Goal: Task Accomplishment & Management: Manage account settings

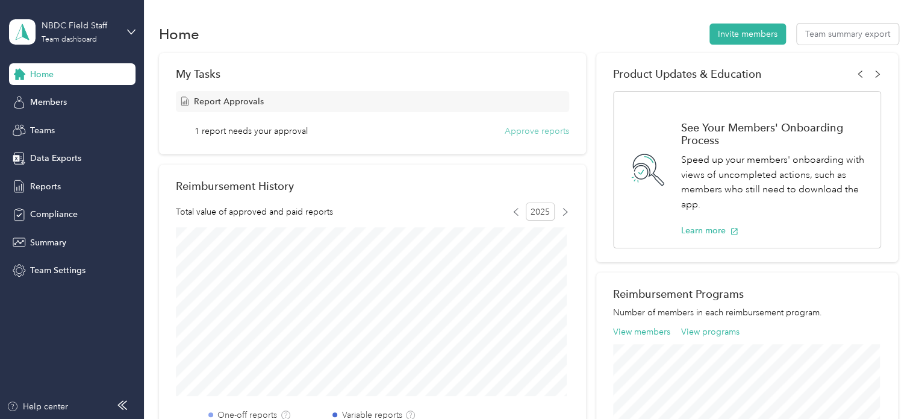
click at [523, 132] on button "Approve reports" at bounding box center [537, 131] width 64 height 13
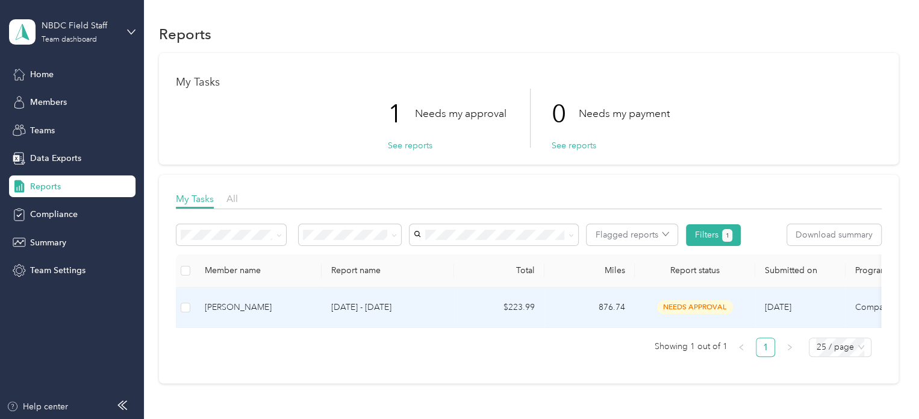
click at [677, 304] on span "needs approval" at bounding box center [695, 307] width 76 height 14
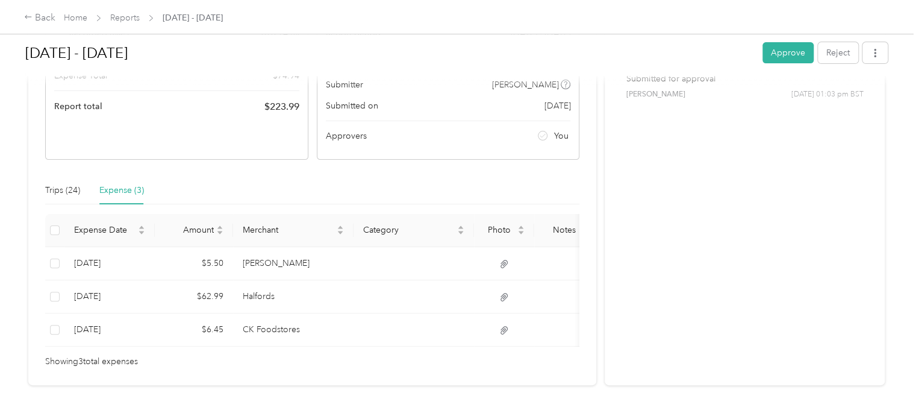
scroll to position [227, 0]
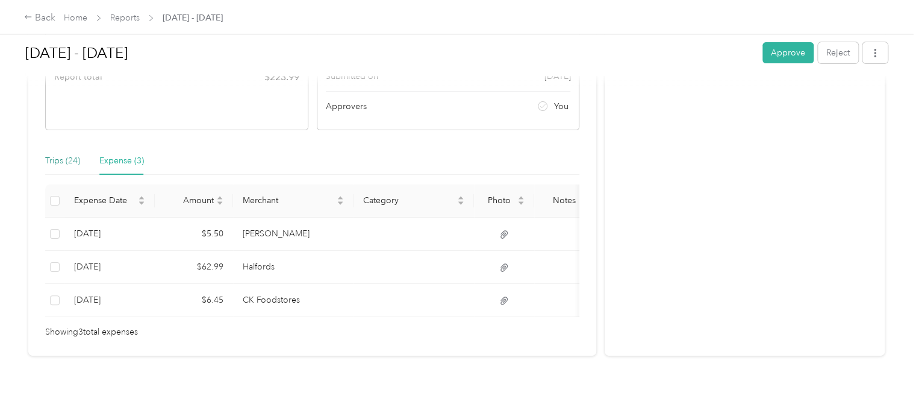
click at [61, 154] on div "Trips (24)" at bounding box center [62, 160] width 35 height 13
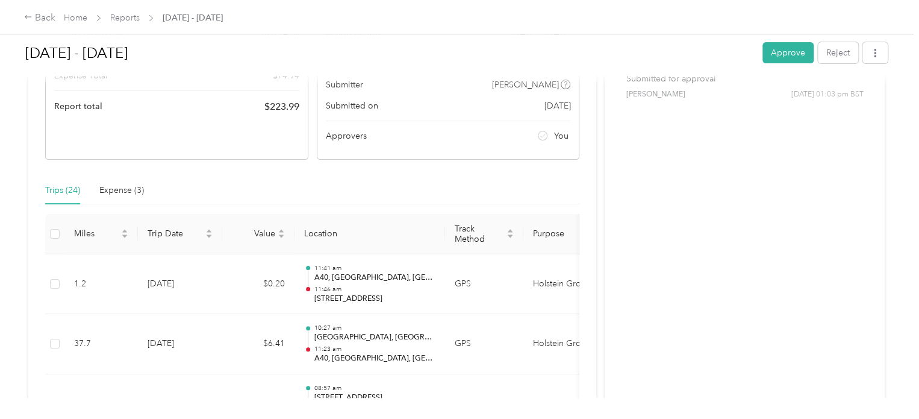
scroll to position [120, 0]
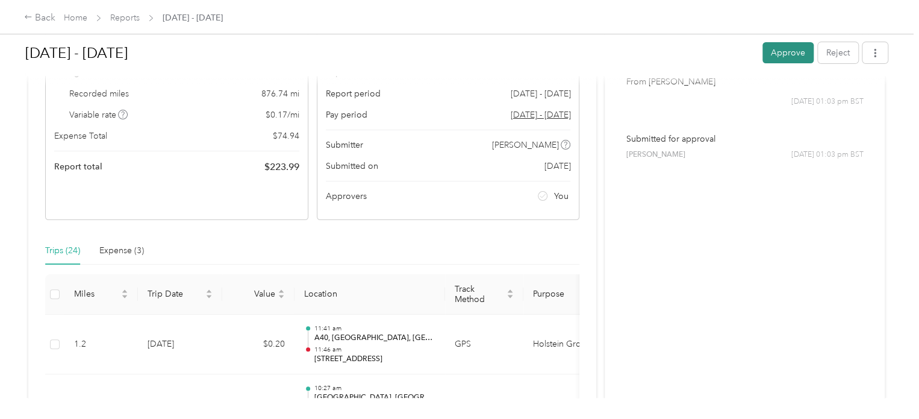
click at [773, 52] on button "Approve" at bounding box center [787, 52] width 51 height 21
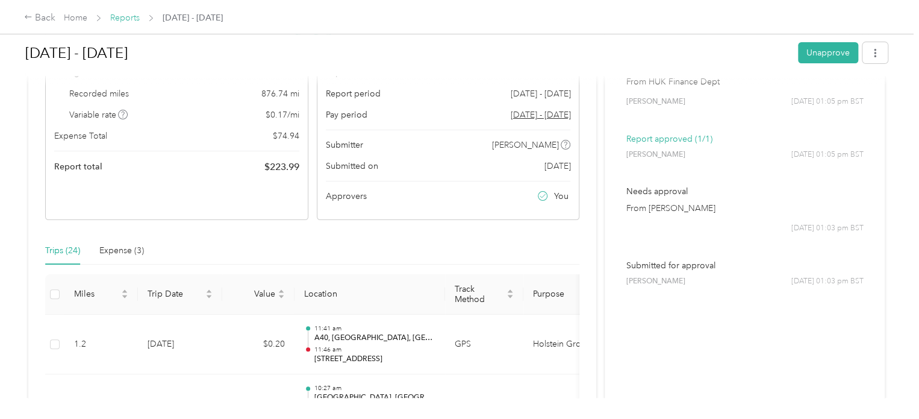
click at [129, 17] on link "Reports" at bounding box center [125, 18] width 30 height 10
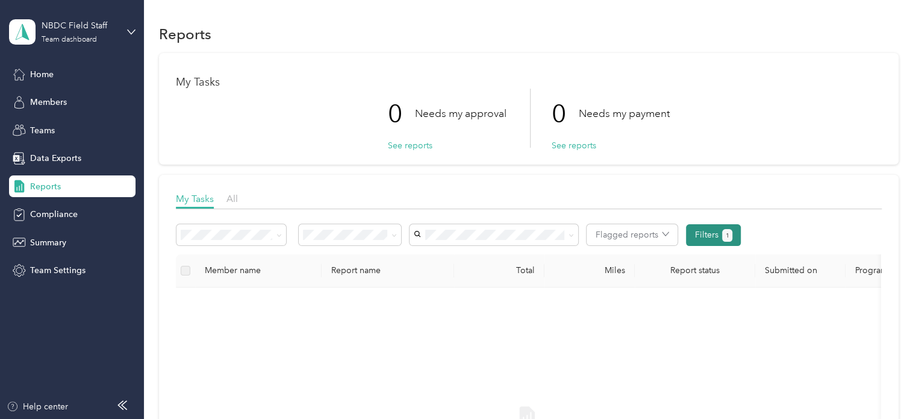
click at [717, 232] on button "Filters 1" at bounding box center [713, 235] width 55 height 22
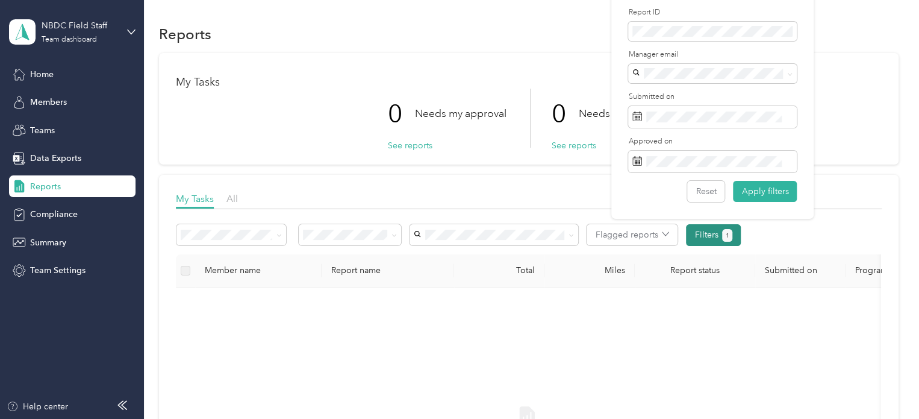
click at [717, 232] on button "Filters 1" at bounding box center [713, 235] width 55 height 22
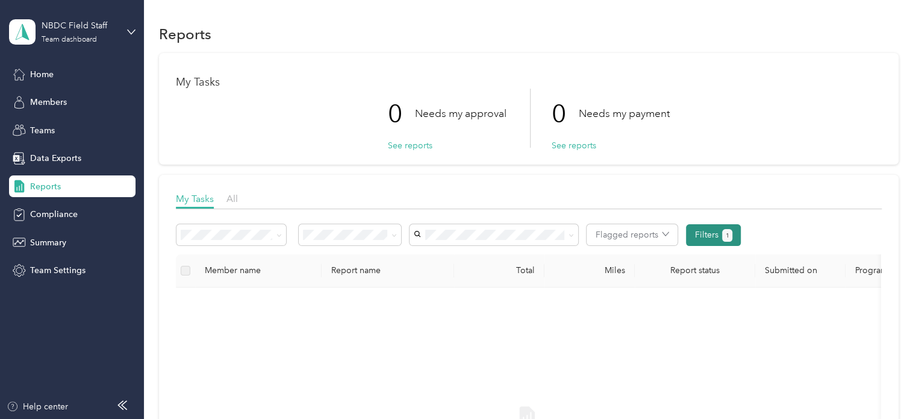
click at [723, 233] on button "1" at bounding box center [727, 235] width 10 height 13
click at [332, 333] on li "Approved by me" at bounding box center [350, 332] width 103 height 21
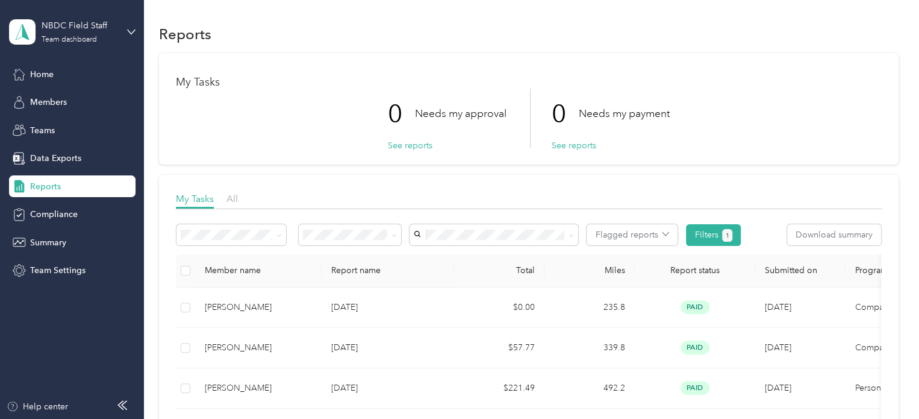
scroll to position [60, 0]
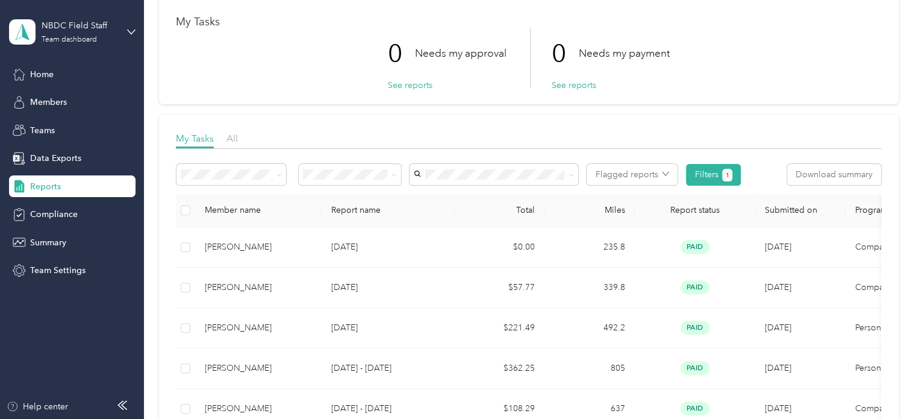
click at [794, 211] on th "Submitted on" at bounding box center [800, 210] width 90 height 33
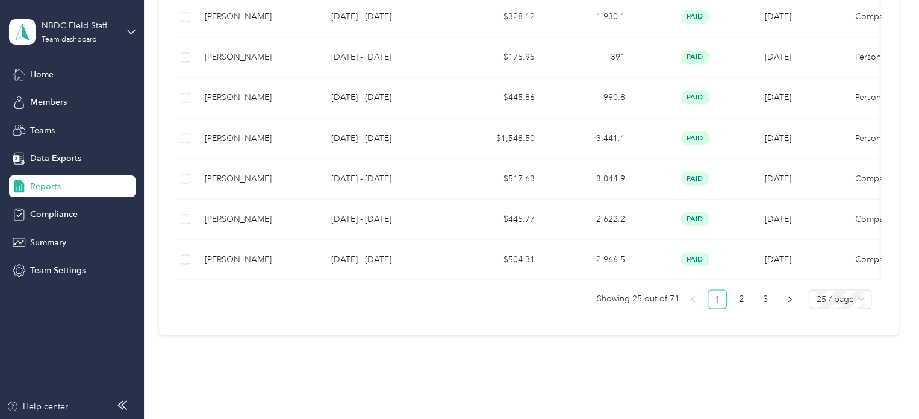
scroll to position [1062, 0]
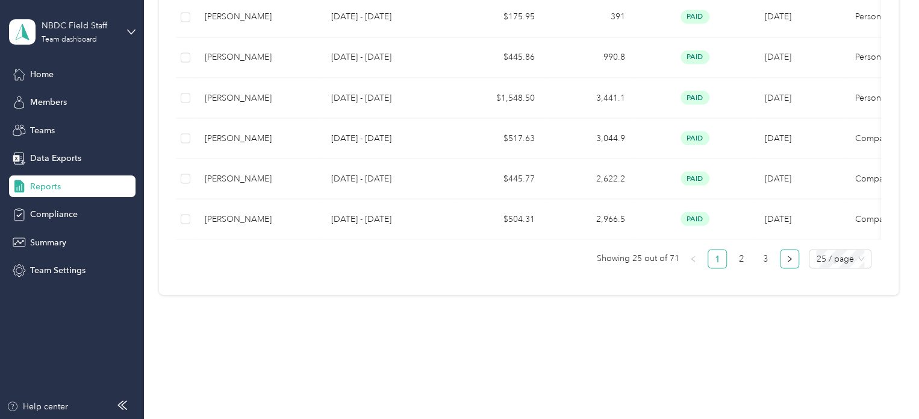
click at [786, 258] on icon "right" at bounding box center [789, 258] width 7 height 7
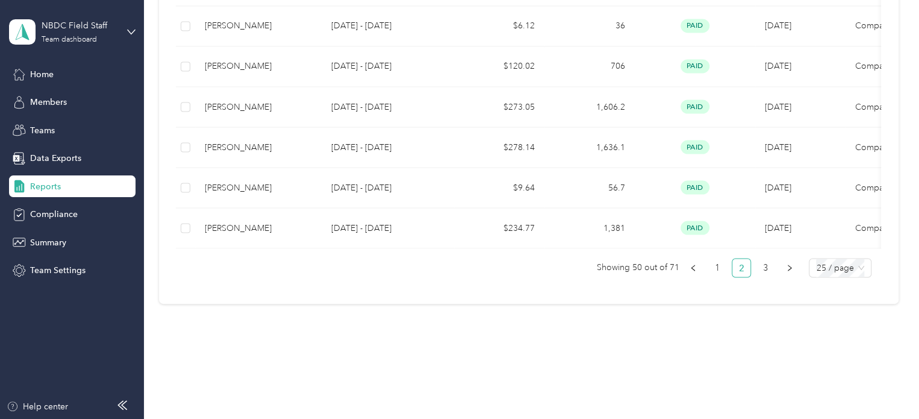
scroll to position [1062, 0]
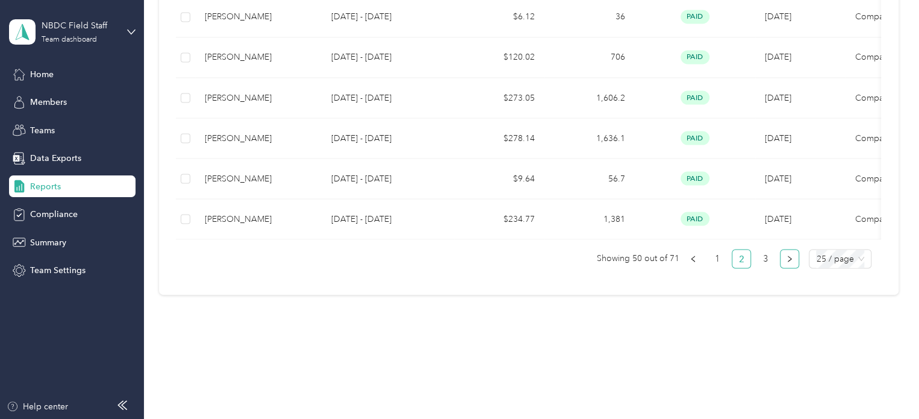
click at [782, 257] on button "button" at bounding box center [789, 258] width 19 height 19
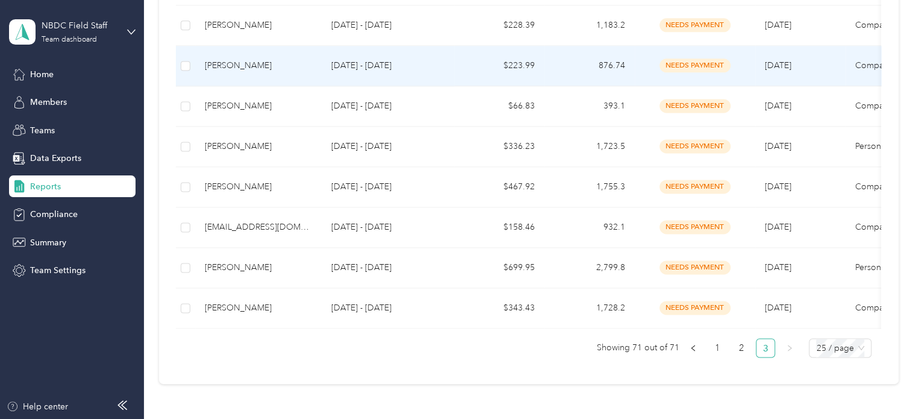
scroll to position [807, 0]
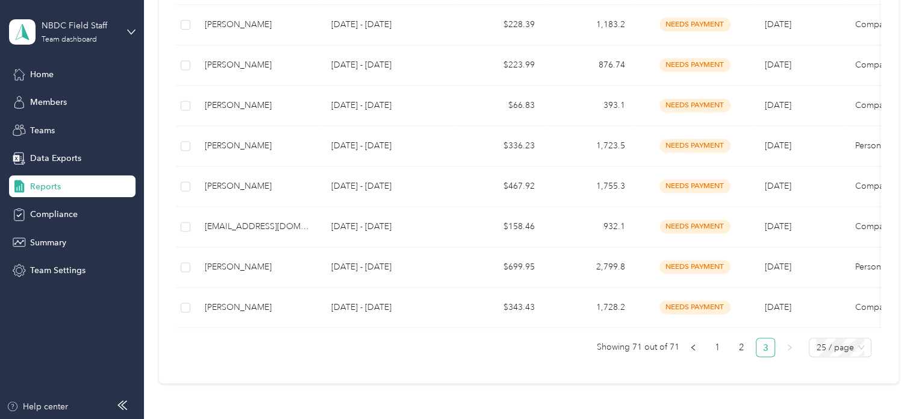
click at [42, 184] on span "Reports" at bounding box center [45, 186] width 31 height 13
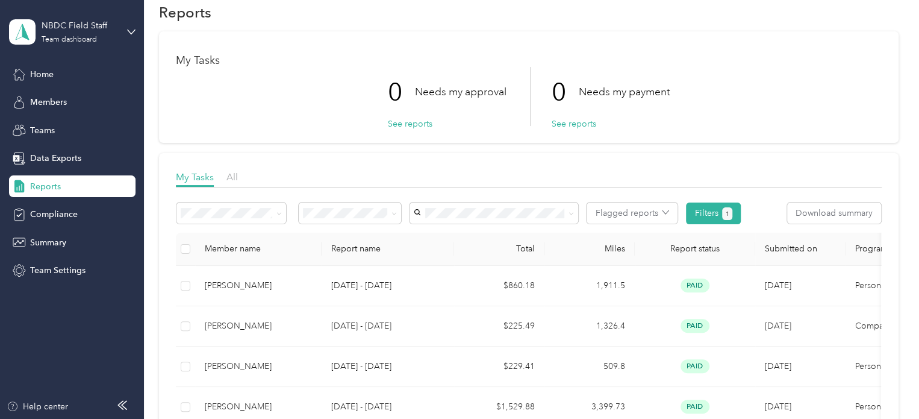
scroll to position [0, 0]
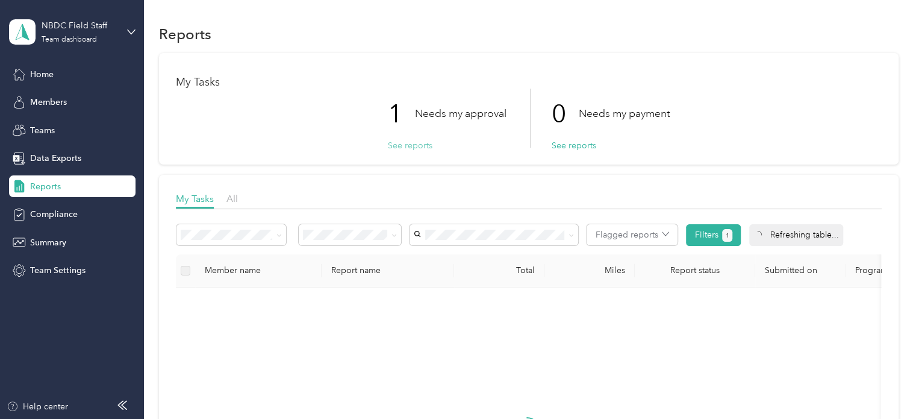
click at [407, 145] on button "See reports" at bounding box center [410, 145] width 45 height 13
click at [662, 233] on icon "button" at bounding box center [665, 233] width 7 height 7
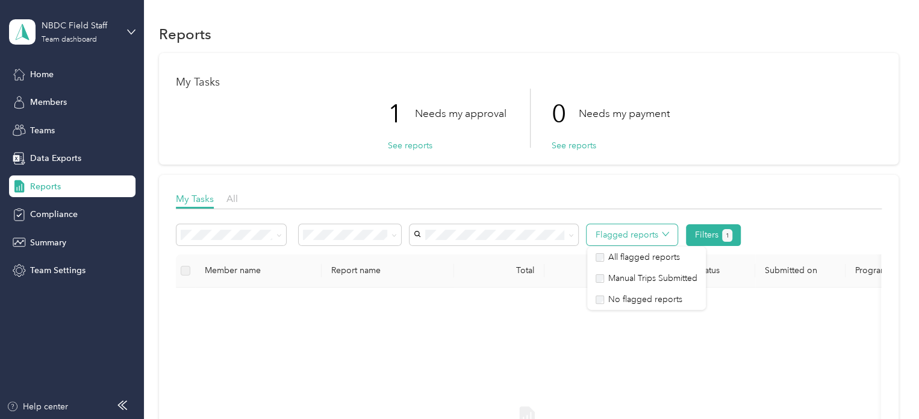
click at [662, 233] on icon "button" at bounding box center [665, 233] width 7 height 7
click at [278, 234] on icon at bounding box center [278, 234] width 5 height 5
click at [205, 300] on li "All reports" at bounding box center [231, 298] width 110 height 21
click at [335, 279] on span "Needs my approval" at bounding box center [326, 283] width 39 height 23
click at [413, 145] on button "See reports" at bounding box center [410, 145] width 45 height 13
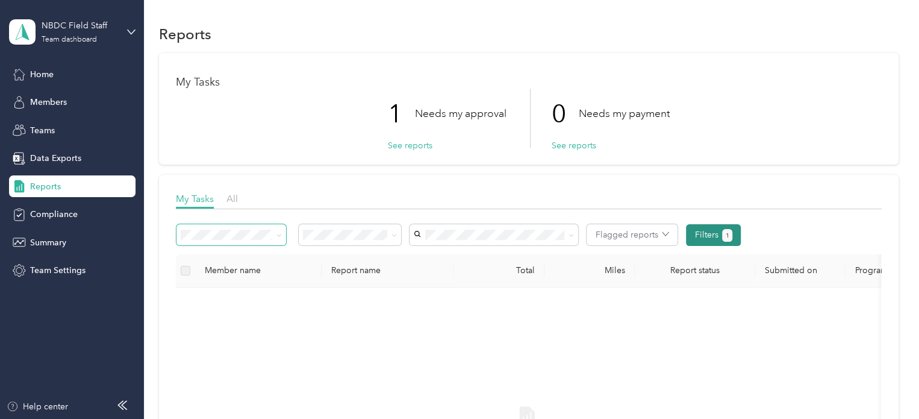
click at [715, 236] on button "Filters 1" at bounding box center [713, 235] width 55 height 22
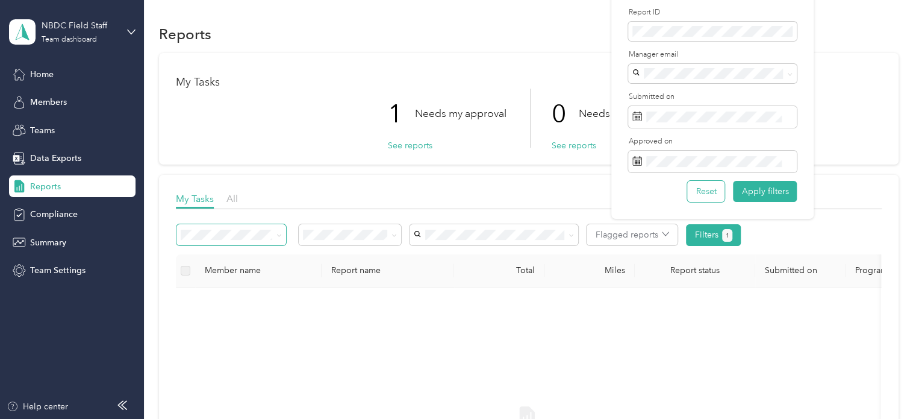
click at [709, 188] on button "Reset" at bounding box center [705, 191] width 37 height 21
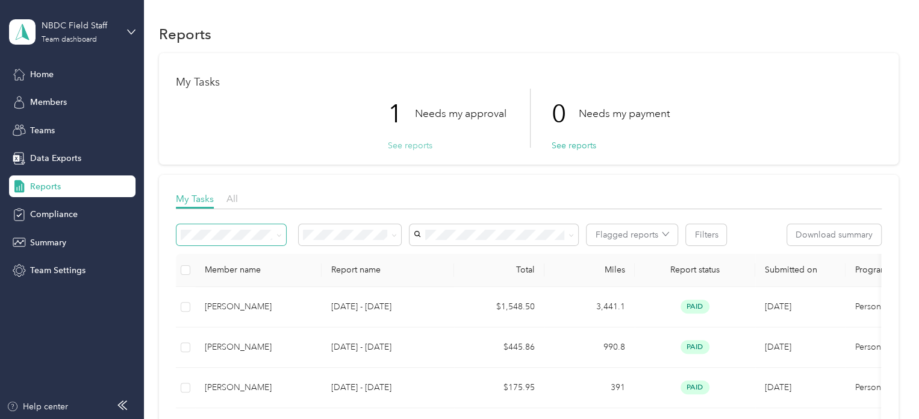
click at [402, 145] on button "See reports" at bounding box center [410, 145] width 45 height 13
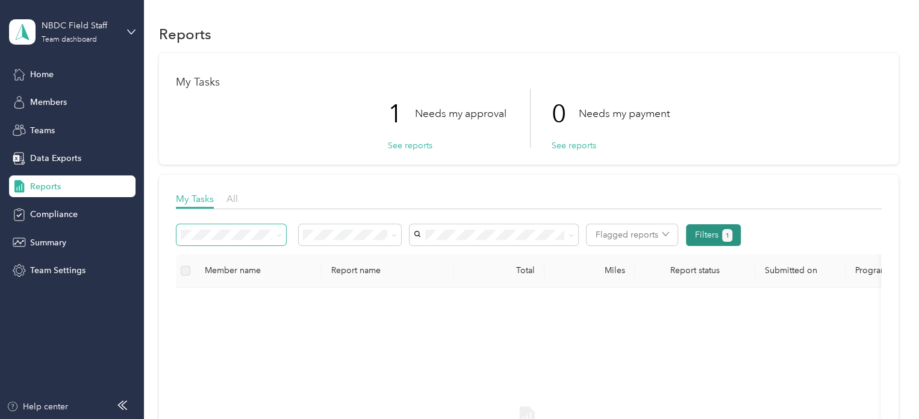
click at [722, 240] on button "1" at bounding box center [727, 235] width 10 height 13
click at [711, 235] on button "Filters 1" at bounding box center [713, 235] width 55 height 22
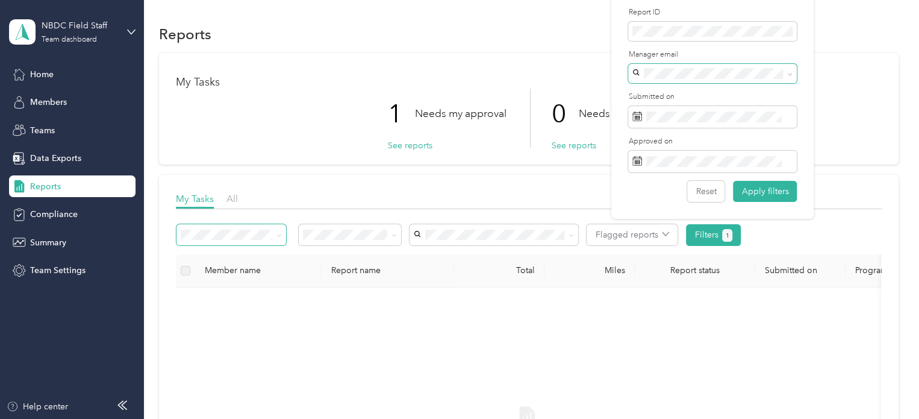
click at [789, 75] on icon at bounding box center [789, 74] width 5 height 5
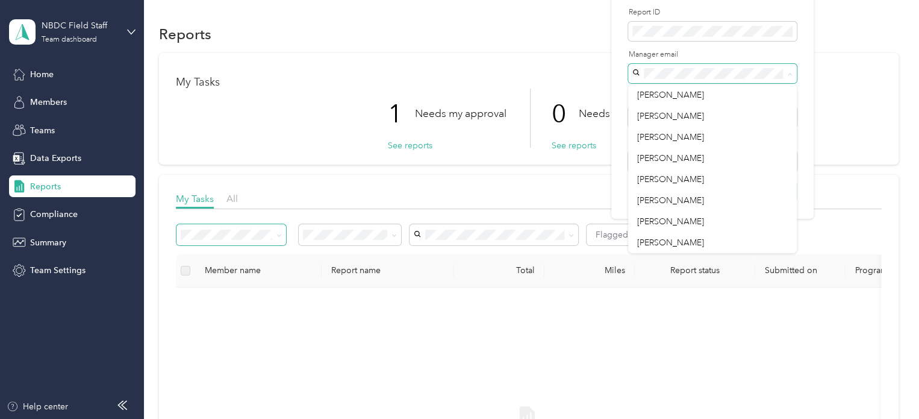
click at [789, 75] on icon at bounding box center [789, 74] width 5 height 5
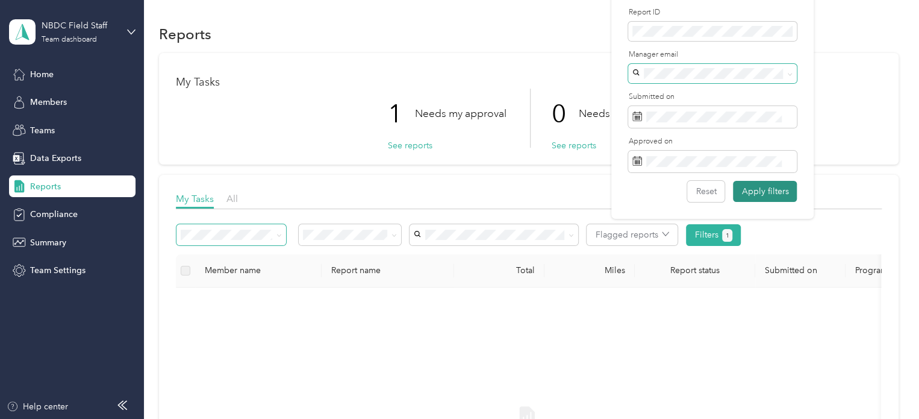
click at [752, 191] on button "Apply filters" at bounding box center [765, 191] width 64 height 21
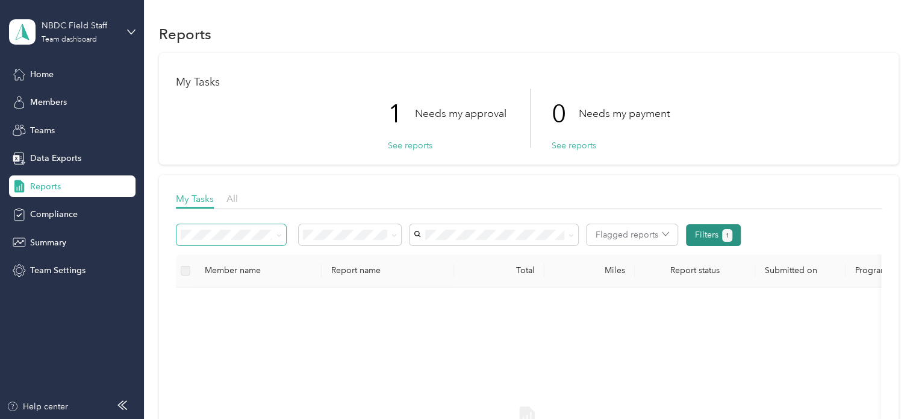
click at [726, 238] on span "1" at bounding box center [728, 235] width 4 height 11
click at [717, 238] on button "Filters 1" at bounding box center [713, 235] width 55 height 22
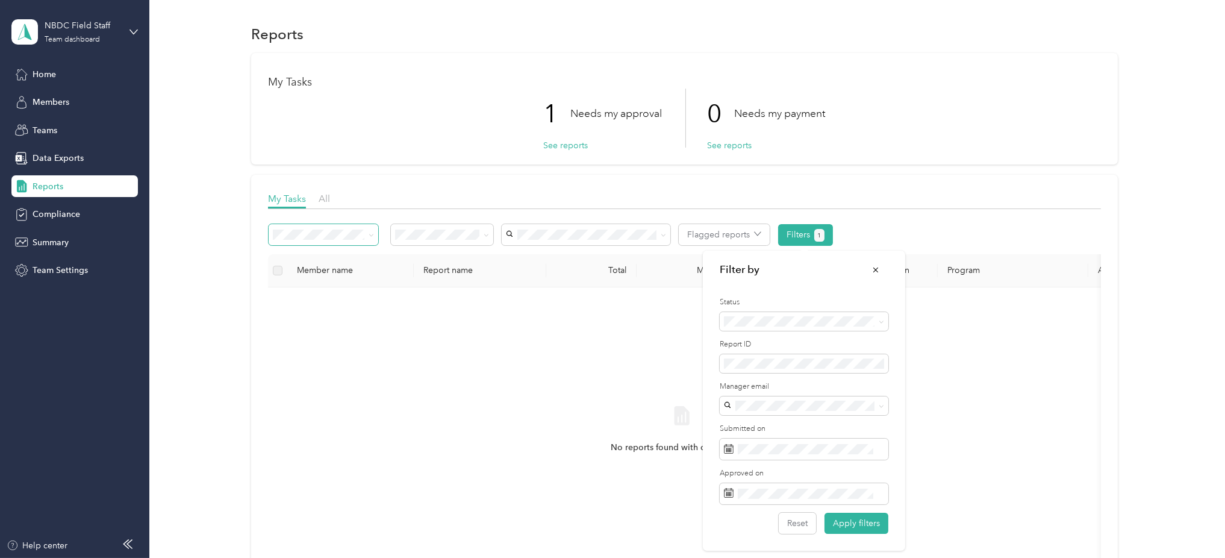
drag, startPoint x: 899, startPoint y: 2, endPoint x: 940, endPoint y: 360, distance: 360.7
click at [918, 360] on div "No reports found with current filters" at bounding box center [682, 440] width 808 height 287
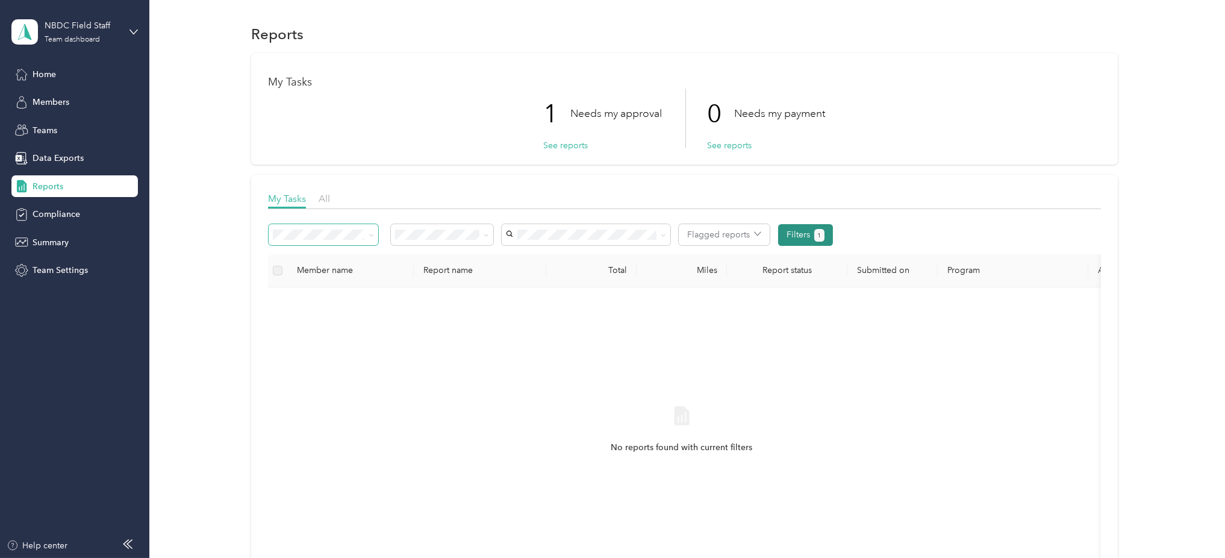
click at [815, 231] on button "1" at bounding box center [819, 235] width 10 height 13
click at [779, 231] on button "Filters 1" at bounding box center [805, 235] width 55 height 22
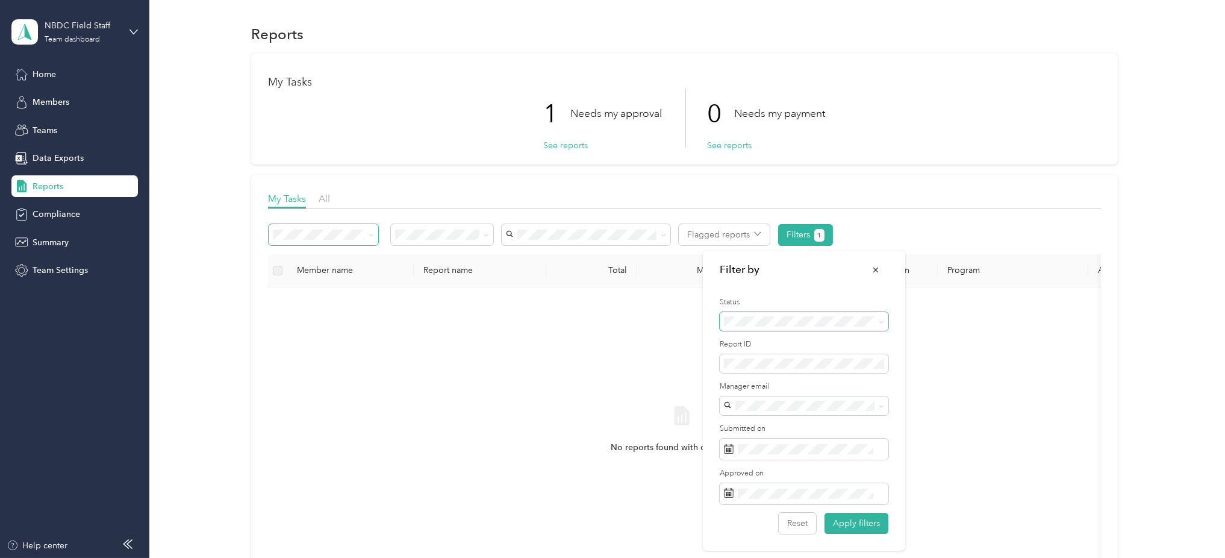
click at [879, 319] on icon at bounding box center [881, 321] width 5 height 5
click at [779, 343] on div "All" at bounding box center [804, 342] width 152 height 13
click at [858, 418] on button "Apply filters" at bounding box center [856, 523] width 64 height 21
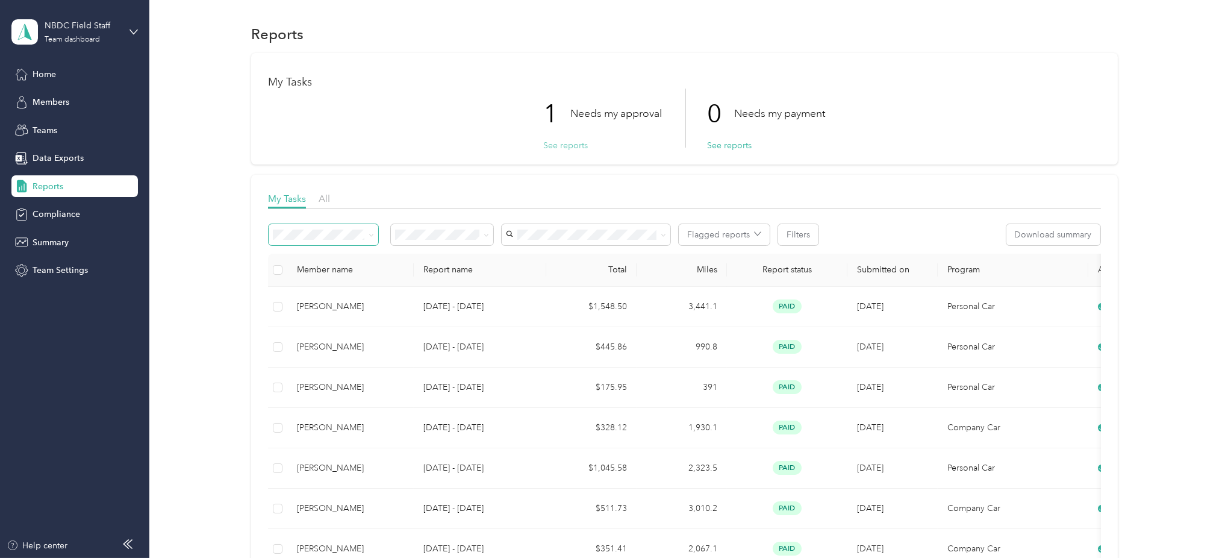
click at [555, 147] on button "See reports" at bounding box center [565, 145] width 45 height 13
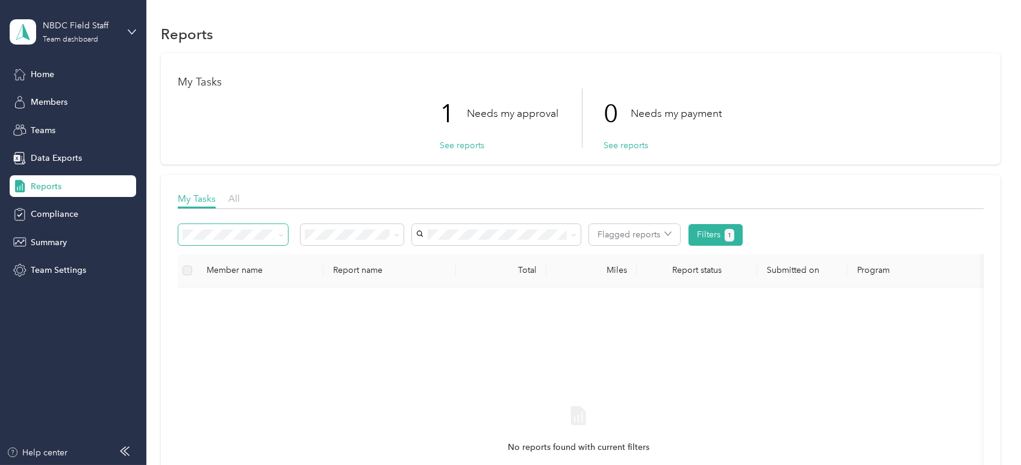
drag, startPoint x: 982, startPoint y: 1, endPoint x: 735, endPoint y: 71, distance: 256.6
click at [735, 71] on div "My Tasks 1 Needs my approval See reports 0 Needs my payment See reports" at bounding box center [580, 108] width 839 height 111
click at [341, 250] on div "All" at bounding box center [352, 256] width 86 height 13
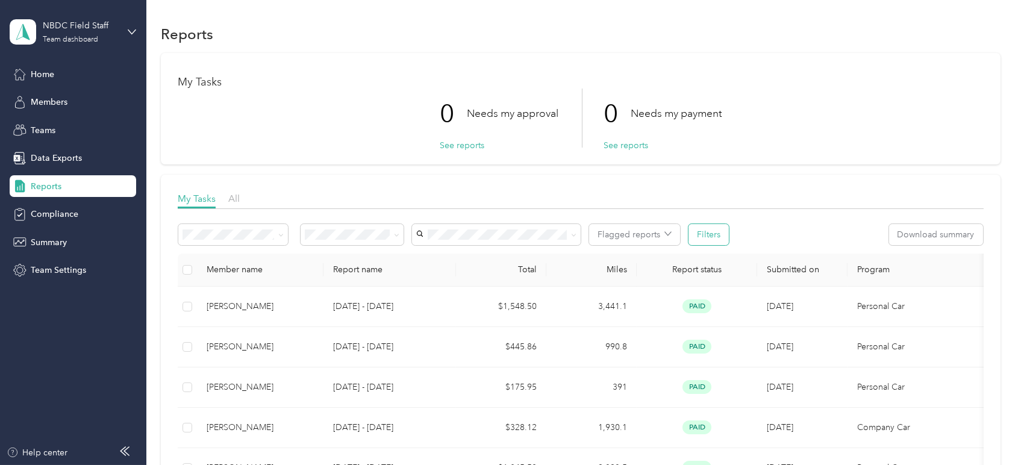
click at [712, 238] on button "Filters" at bounding box center [708, 234] width 40 height 21
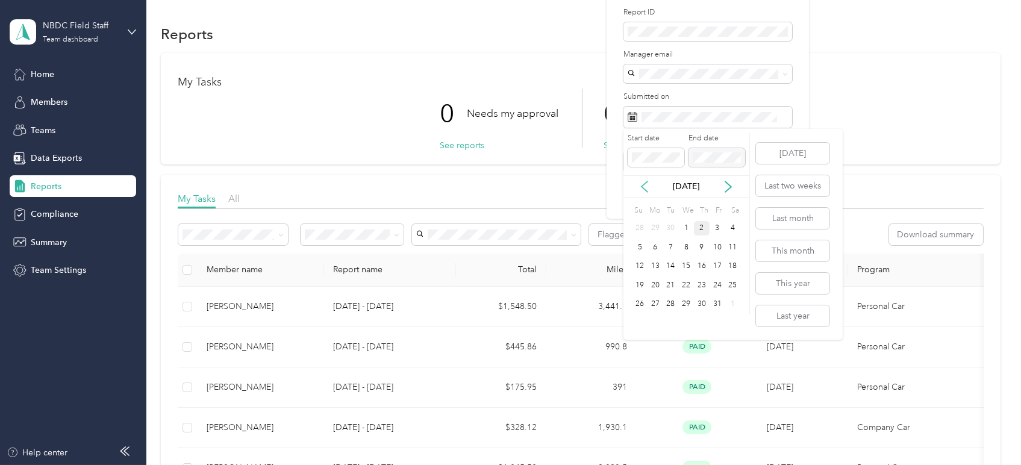
click at [644, 186] on icon at bounding box center [644, 187] width 12 height 12
click at [656, 230] on div "1" at bounding box center [655, 228] width 16 height 15
click at [667, 299] on div "30" at bounding box center [671, 304] width 16 height 15
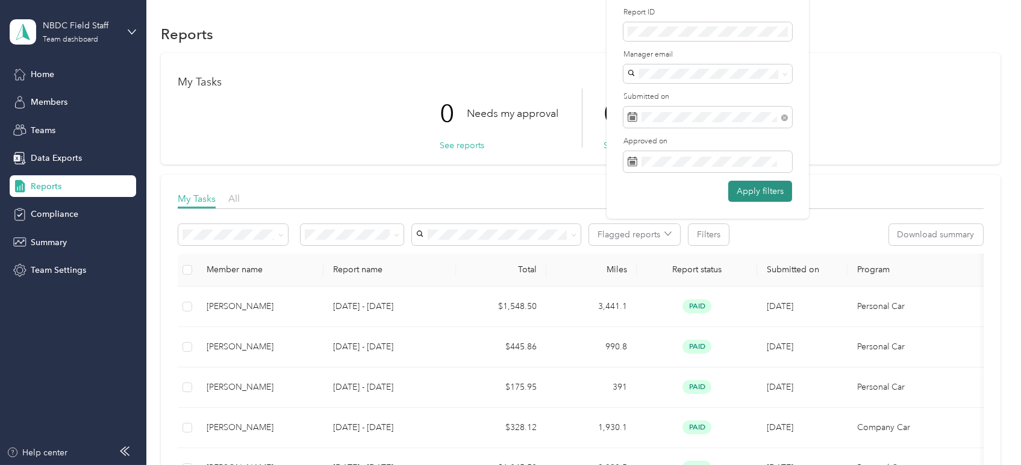
click at [766, 187] on button "Apply filters" at bounding box center [760, 191] width 64 height 21
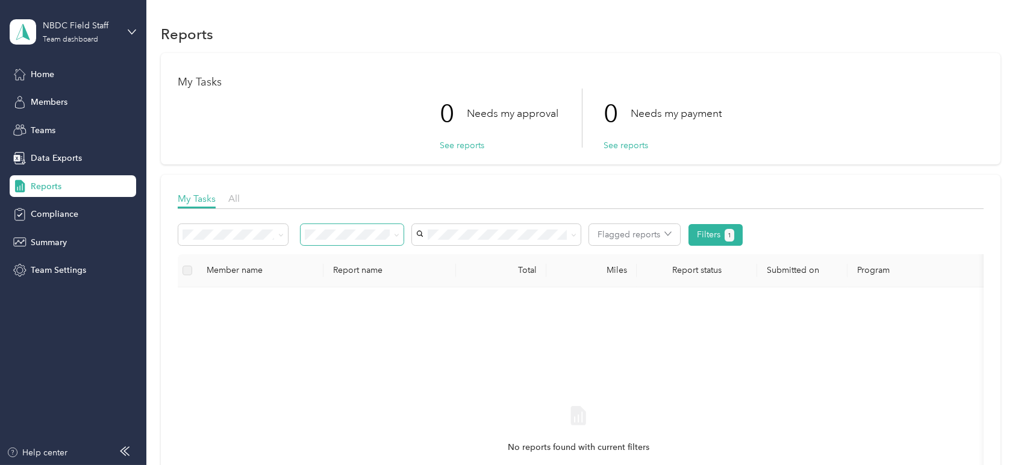
click at [395, 235] on icon at bounding box center [396, 235] width 4 height 2
click at [341, 317] on span "Approved by me" at bounding box center [342, 319] width 66 height 10
click at [395, 238] on span at bounding box center [396, 234] width 5 height 10
click at [395, 232] on icon at bounding box center [396, 234] width 5 height 5
click at [329, 256] on li "All" at bounding box center [352, 250] width 102 height 21
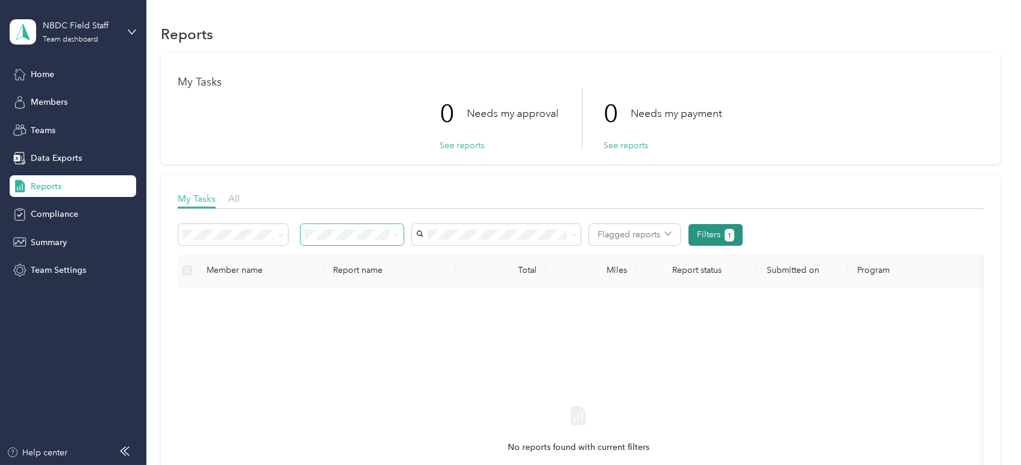
click at [699, 235] on button "Filters 1" at bounding box center [715, 235] width 55 height 22
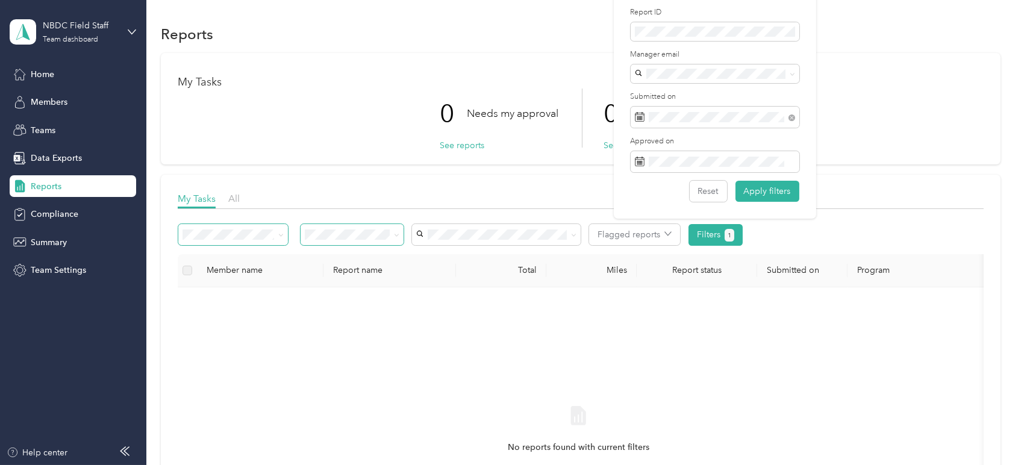
click at [275, 237] on span at bounding box center [279, 234] width 10 height 13
click at [219, 306] on body "NBDC Field Staff Team dashboard Home Members Teams Data Exports Reports Complia…" at bounding box center [507, 232] width 1015 height 465
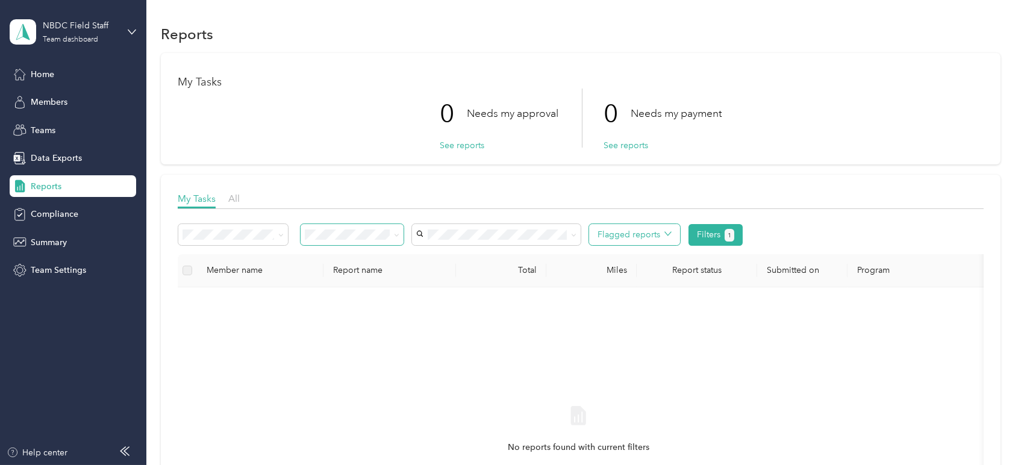
click at [626, 235] on button "Flagged reports" at bounding box center [634, 234] width 91 height 21
click at [802, 158] on div "My Tasks 0 Needs my approval See reports 0 Needs my payment See reports" at bounding box center [580, 108] width 839 height 111
click at [622, 146] on button "See reports" at bounding box center [625, 145] width 45 height 13
click at [455, 143] on button "See reports" at bounding box center [462, 145] width 45 height 13
click at [701, 235] on button "Filters 2" at bounding box center [715, 235] width 55 height 22
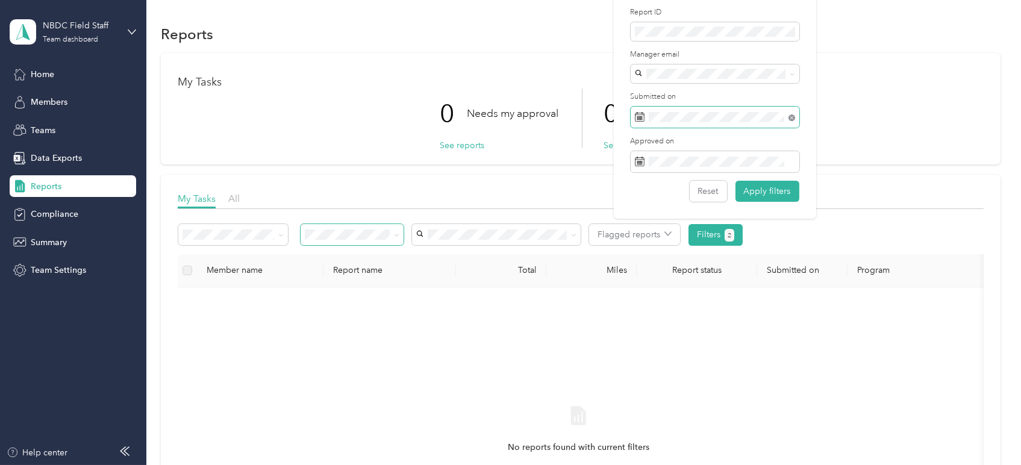
click at [790, 120] on icon at bounding box center [791, 117] width 7 height 7
click at [750, 189] on button "Apply filters" at bounding box center [767, 191] width 64 height 21
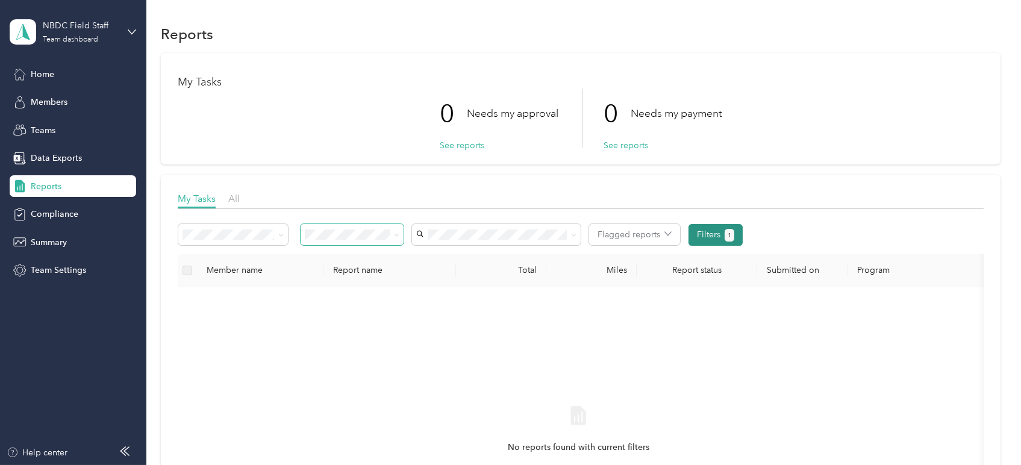
click at [706, 234] on button "Filters 1" at bounding box center [715, 235] width 55 height 22
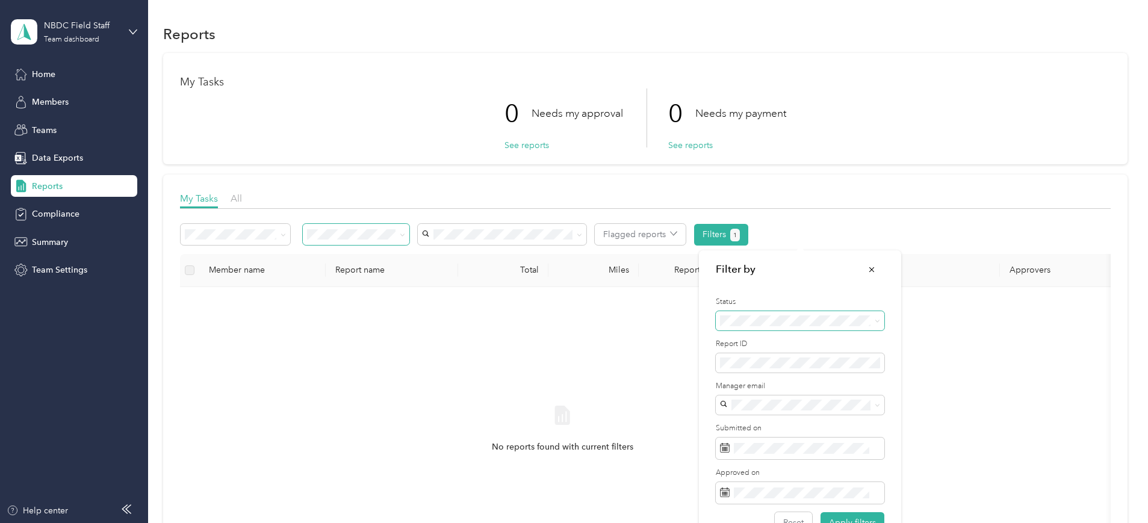
drag, startPoint x: 960, startPoint y: 1, endPoint x: 878, endPoint y: 319, distance: 327.8
click at [878, 319] on icon at bounding box center [877, 321] width 5 height 5
click at [850, 339] on div "All" at bounding box center [800, 342] width 152 height 13
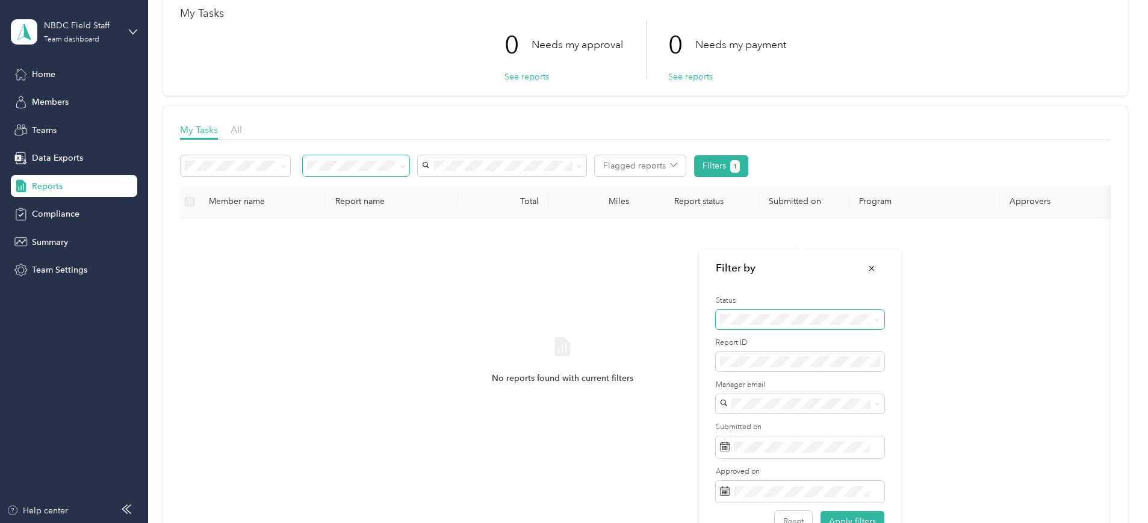
scroll to position [151, 0]
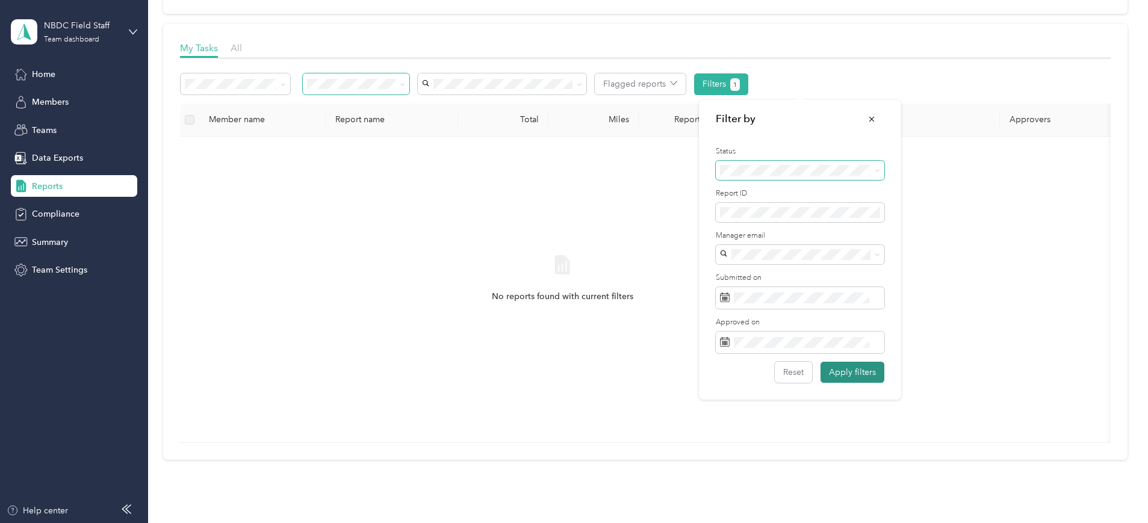
click at [849, 376] on button "Apply filters" at bounding box center [853, 372] width 64 height 21
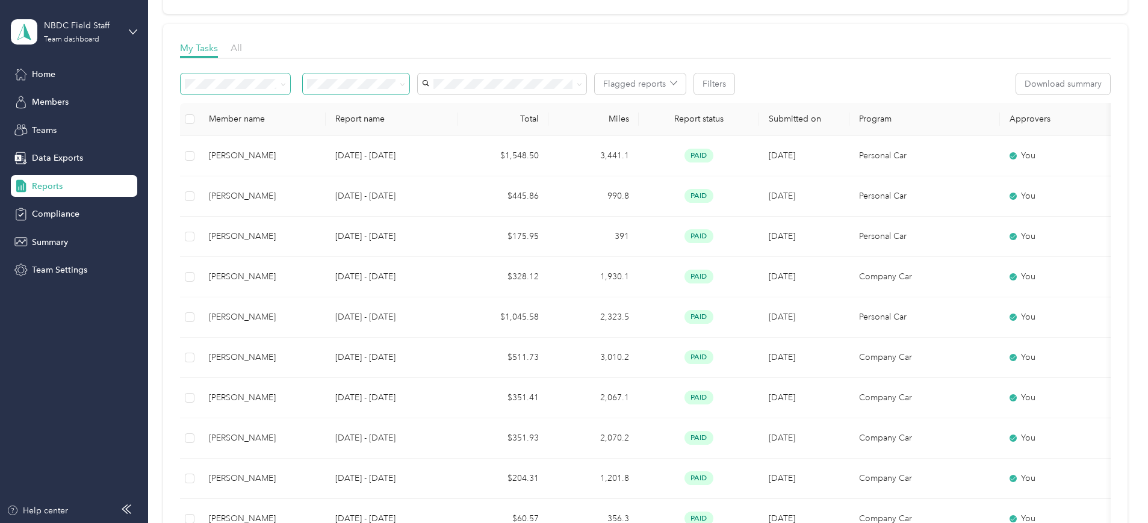
click at [286, 82] on icon at bounding box center [283, 84] width 5 height 5
click at [437, 148] on div "Needs my payment" at bounding box center [436, 148] width 90 height 13
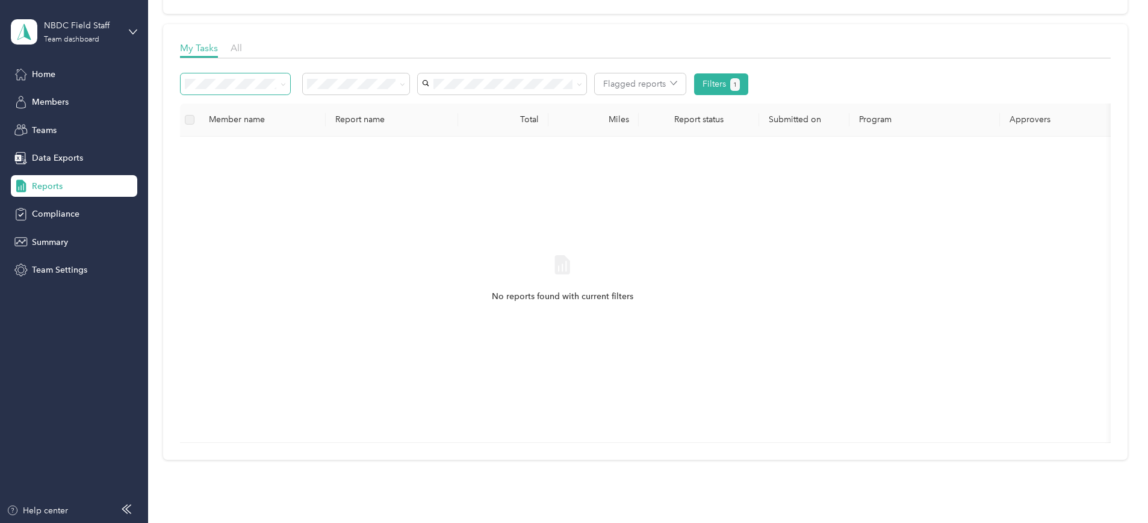
click at [425, 161] on li "Approved by me" at bounding box center [436, 168] width 107 height 21
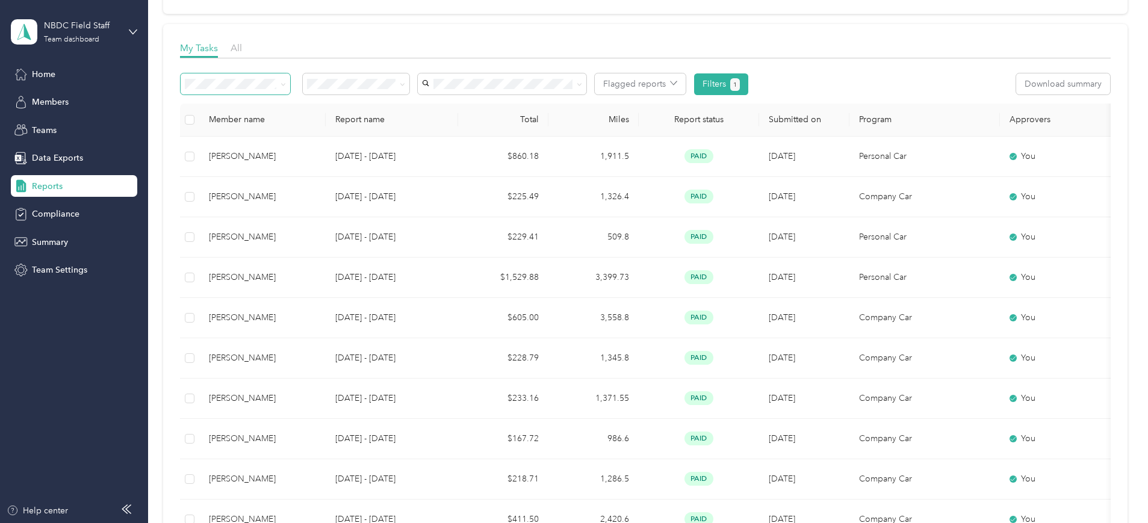
click at [405, 83] on icon at bounding box center [402, 84] width 5 height 5
click at [429, 185] on span "Rejected by me" at bounding box center [421, 190] width 60 height 10
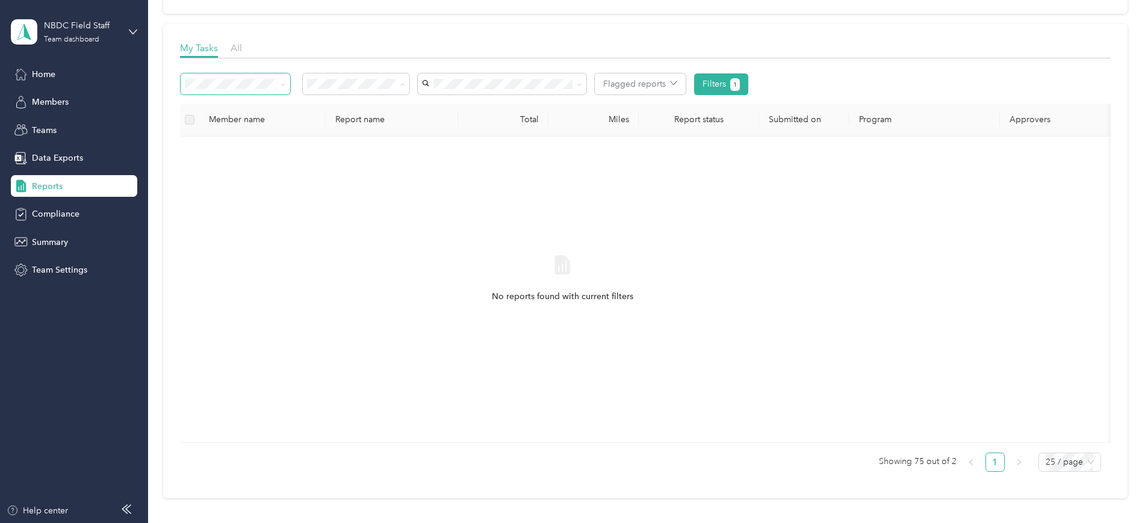
click at [393, 101] on span "All" at bounding box center [396, 106] width 10 height 10
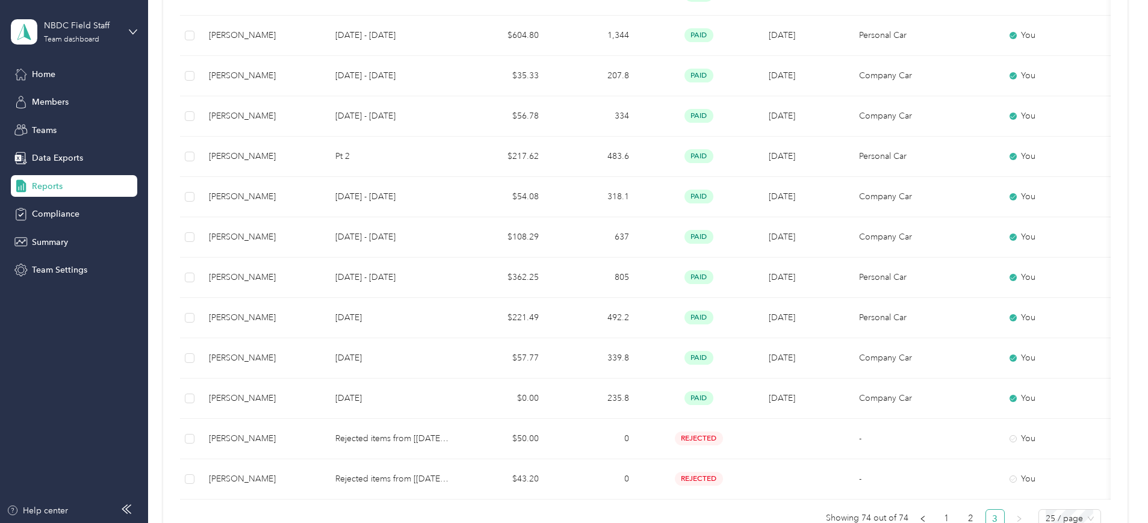
scroll to position [847, 0]
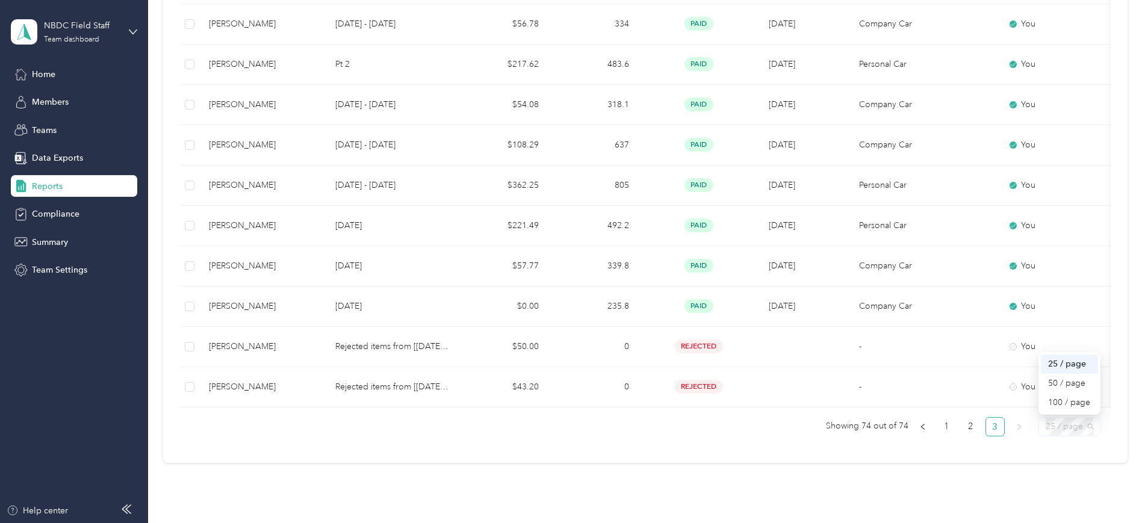
click at [1020, 436] on span "25 / page" at bounding box center [1070, 427] width 48 height 18
click at [1020, 410] on div "100 / page" at bounding box center [1070, 402] width 43 height 13
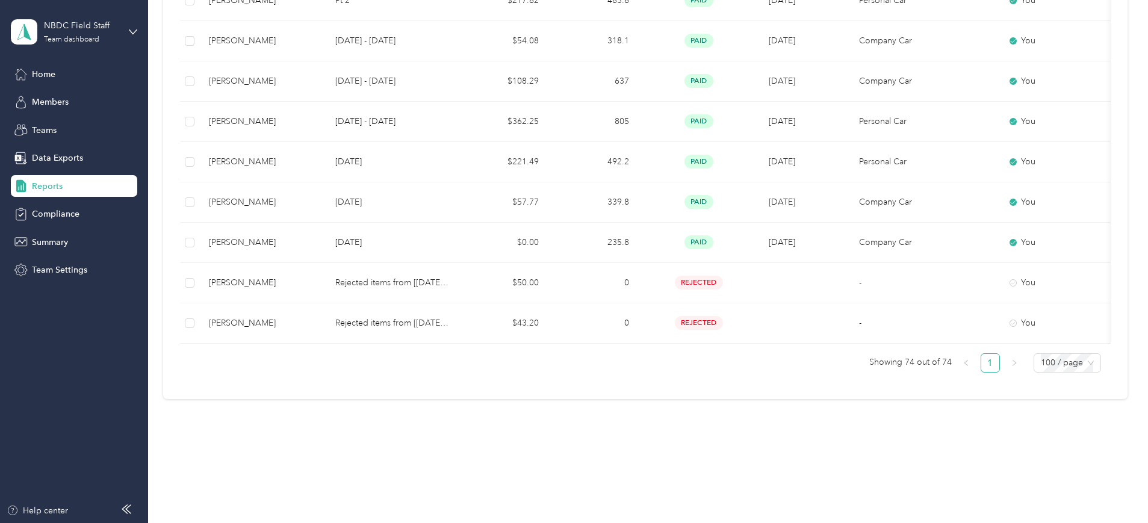
scroll to position [2940, 0]
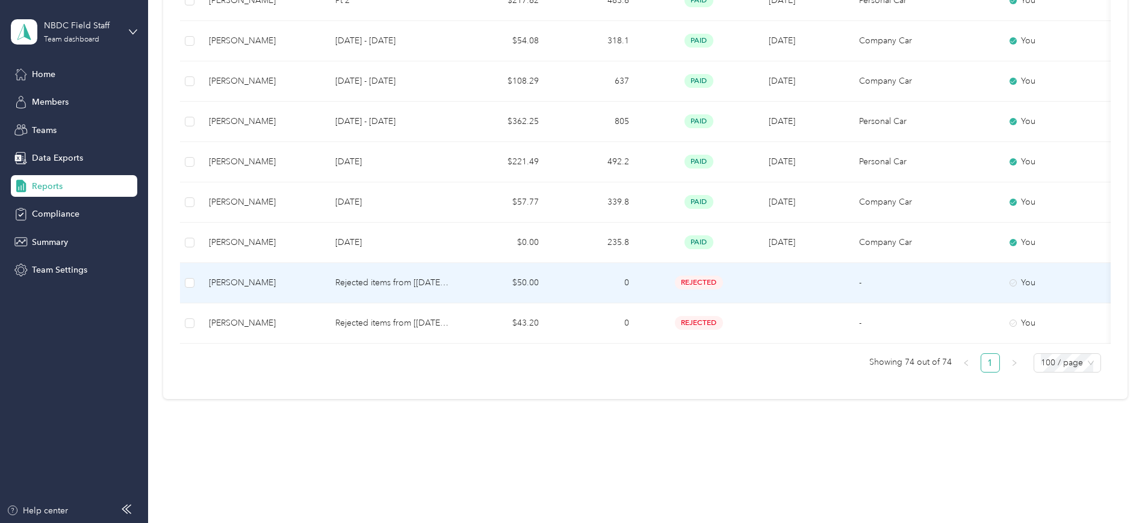
click at [447, 276] on p "Rejected items from [[DATE] - [DATE]]" at bounding box center [391, 282] width 113 height 13
